Goal: Information Seeking & Learning: Learn about a topic

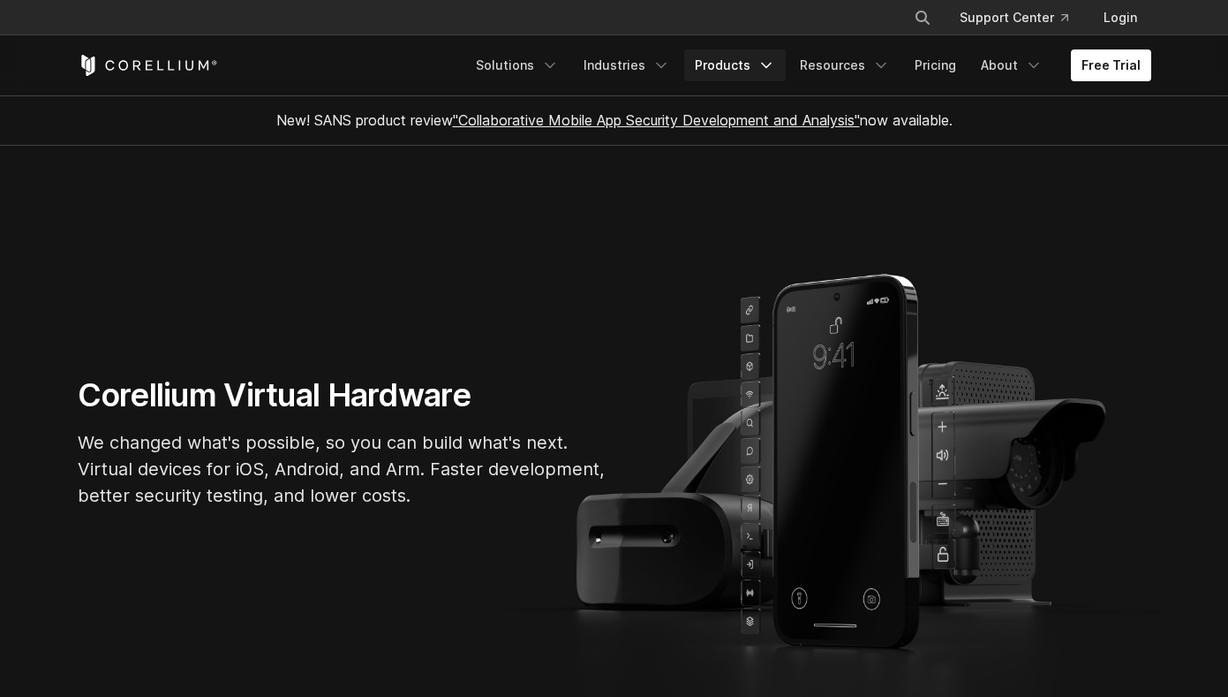
click at [768, 67] on icon "Navigation Menu" at bounding box center [767, 66] width 18 height 18
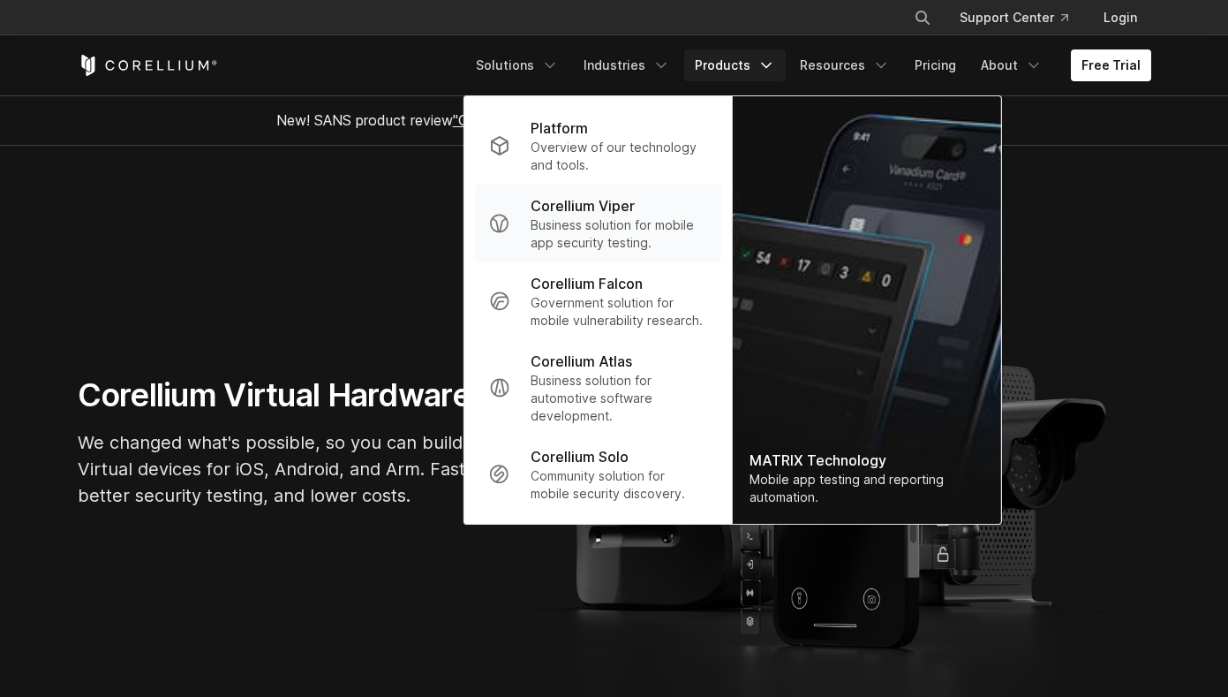
click at [629, 223] on p "Business solution for mobile app security testing." at bounding box center [619, 233] width 176 height 35
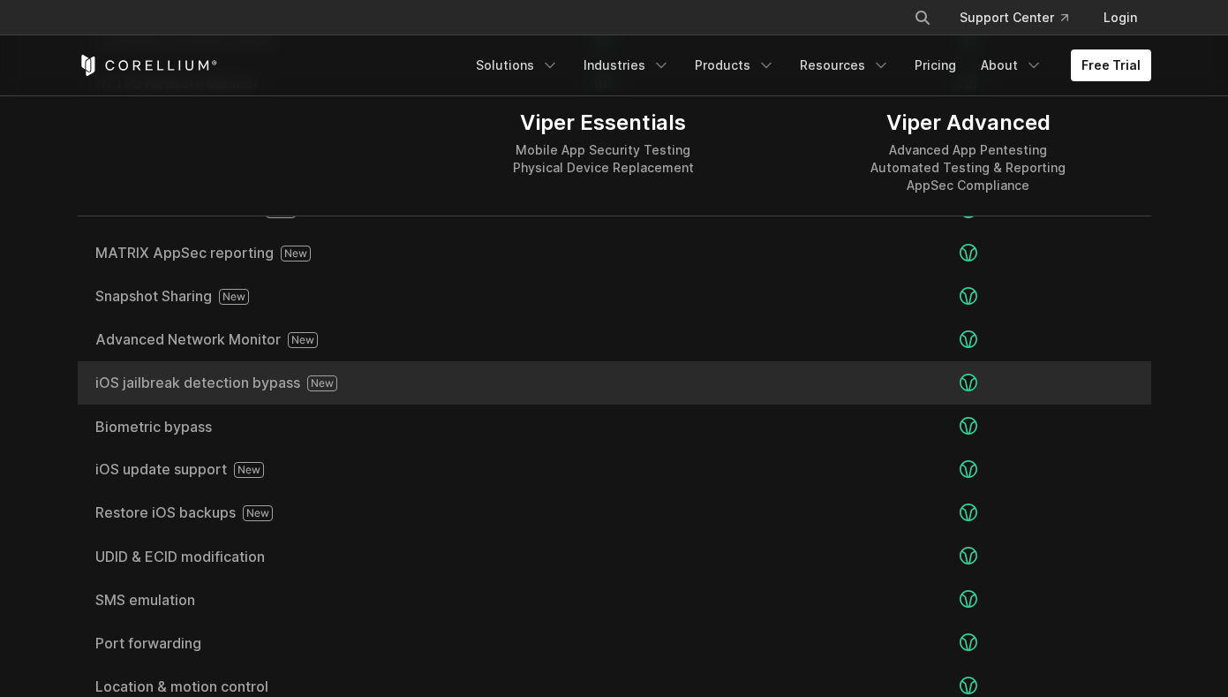
scroll to position [3057, 0]
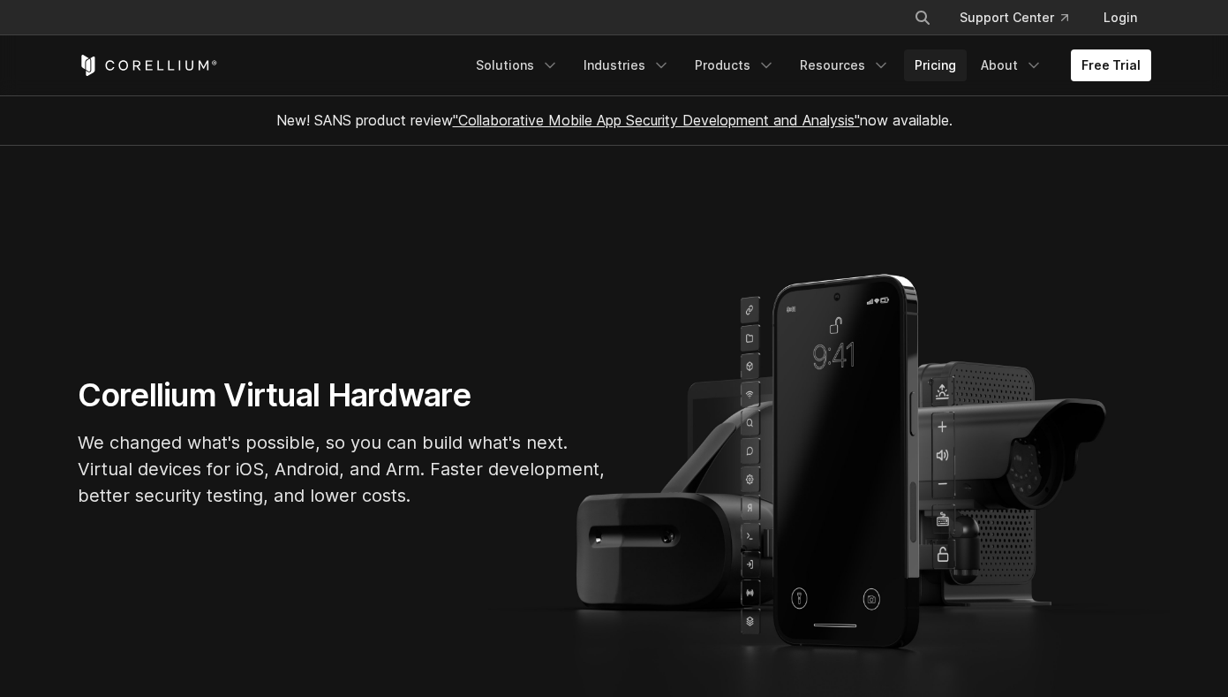
click at [919, 63] on link "Pricing" at bounding box center [935, 65] width 63 height 32
click at [757, 69] on link "Products" at bounding box center [735, 65] width 102 height 32
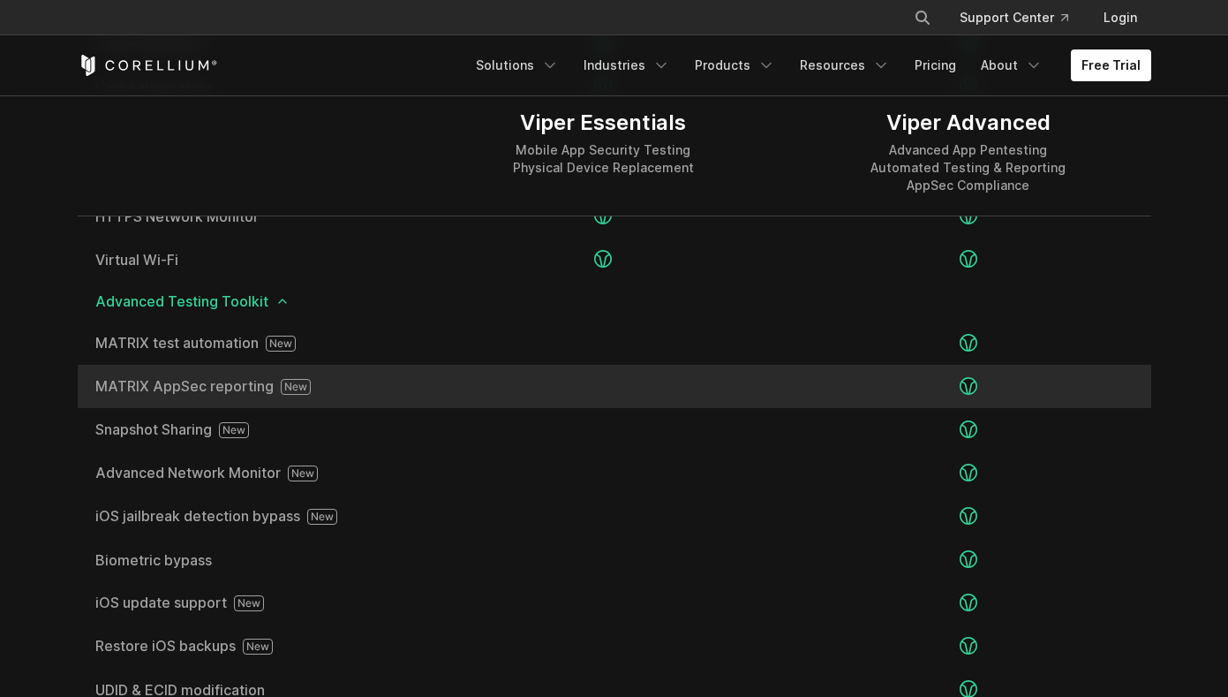
scroll to position [2930, 0]
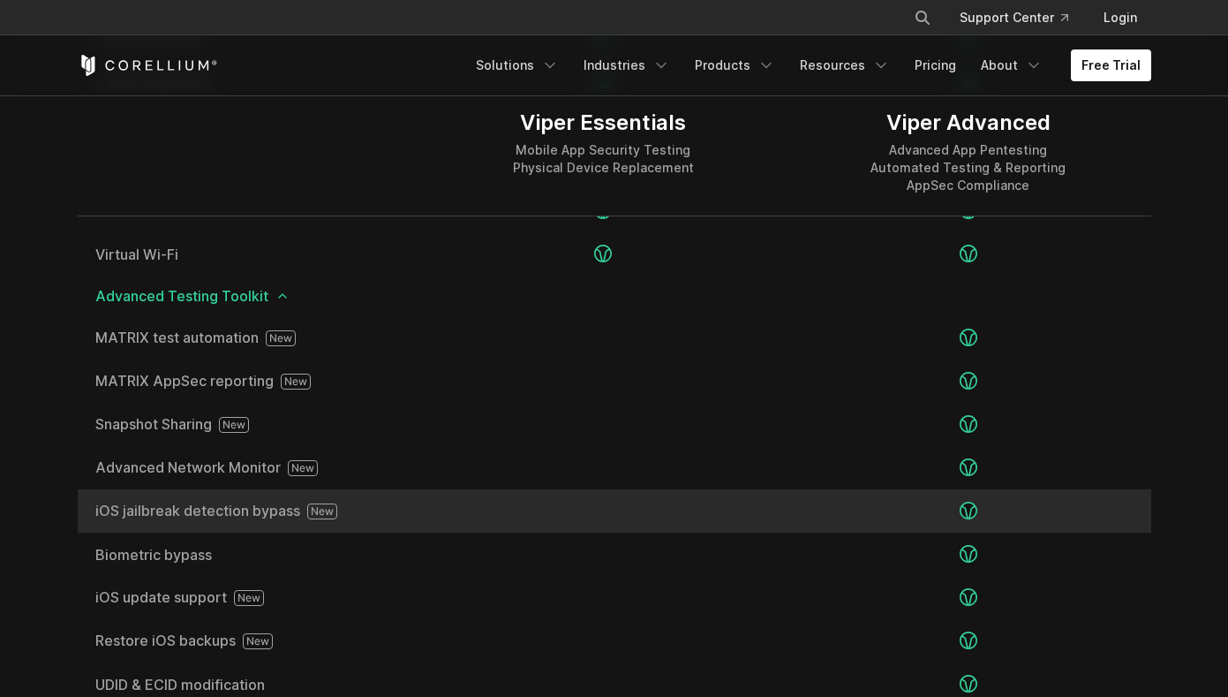
click at [260, 508] on span "iOS jailbreak detection bypass" at bounding box center [249, 511] width 308 height 16
click at [379, 505] on span "iOS jailbreak detection bypass" at bounding box center [249, 511] width 308 height 16
click at [152, 514] on span "iOS jailbreak detection bypass" at bounding box center [249, 511] width 308 height 16
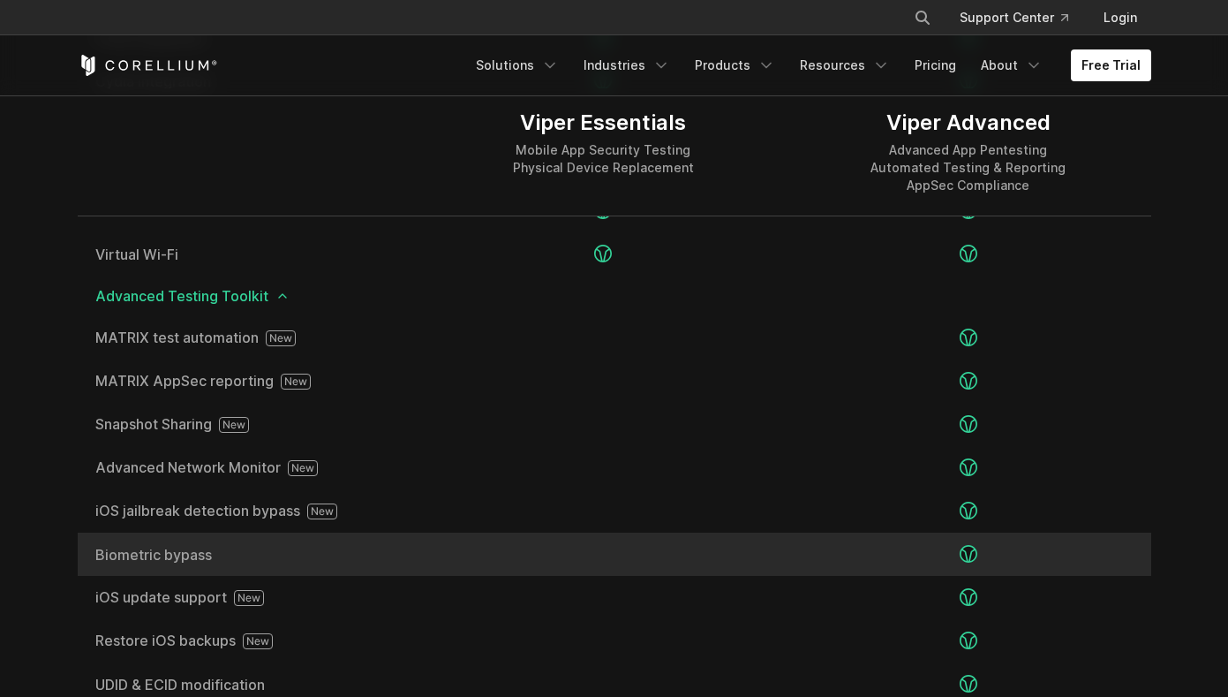
click at [145, 547] on span "Biometric bypass" at bounding box center [249, 554] width 308 height 14
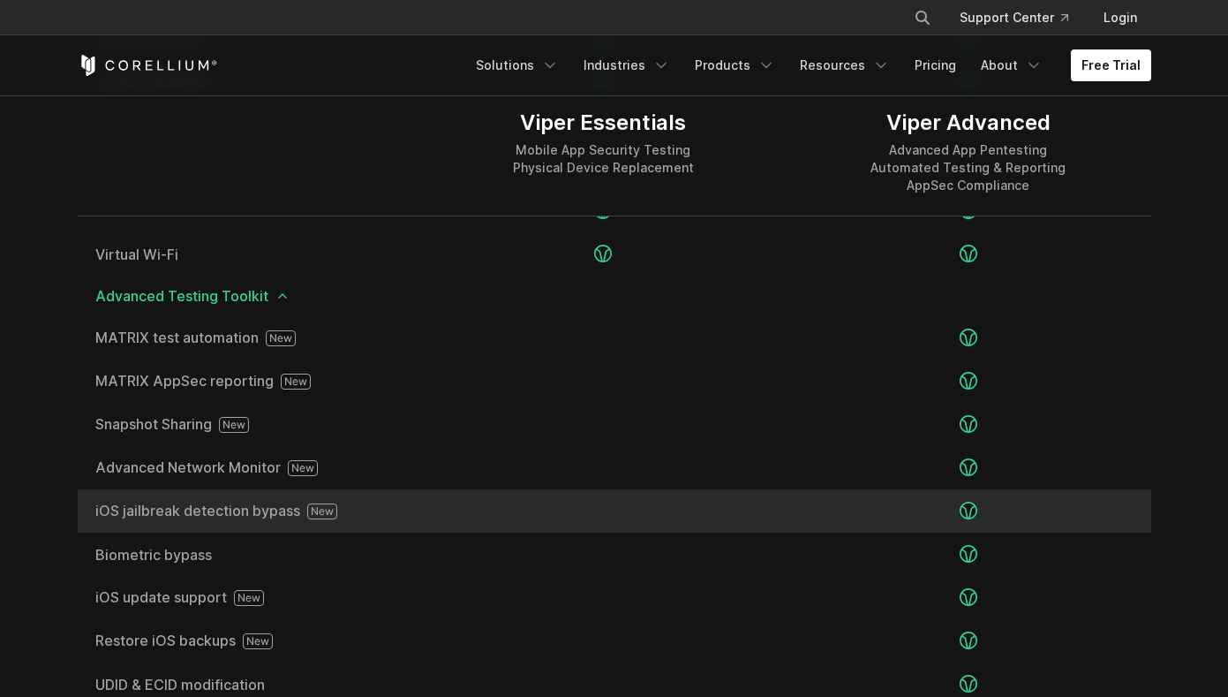
click at [363, 518] on span "iOS jailbreak detection bypass" at bounding box center [249, 511] width 308 height 16
click at [173, 505] on span "iOS jailbreak detection bypass" at bounding box center [249, 511] width 308 height 16
click at [977, 504] on div at bounding box center [968, 510] width 365 height 43
